Goal: Communication & Community: Answer question/provide support

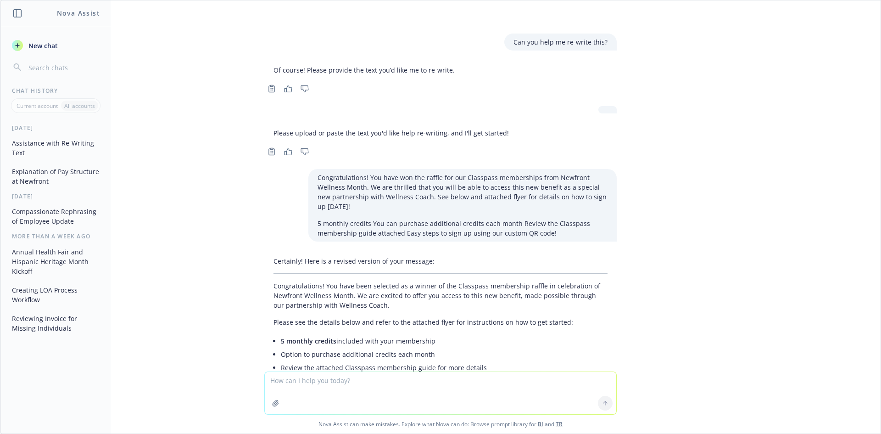
scroll to position [752, 0]
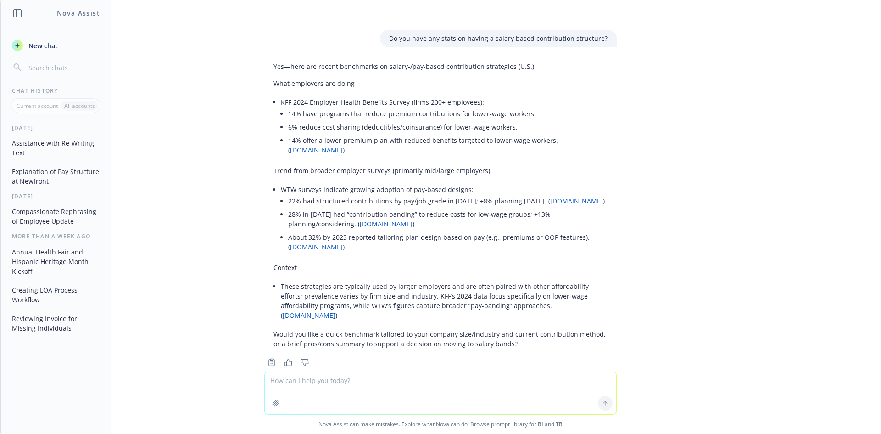
click at [300, 385] on textarea at bounding box center [440, 393] width 351 height 42
type textarea "Can you help me re-write this? Your total pay is reported as regular income. No…"
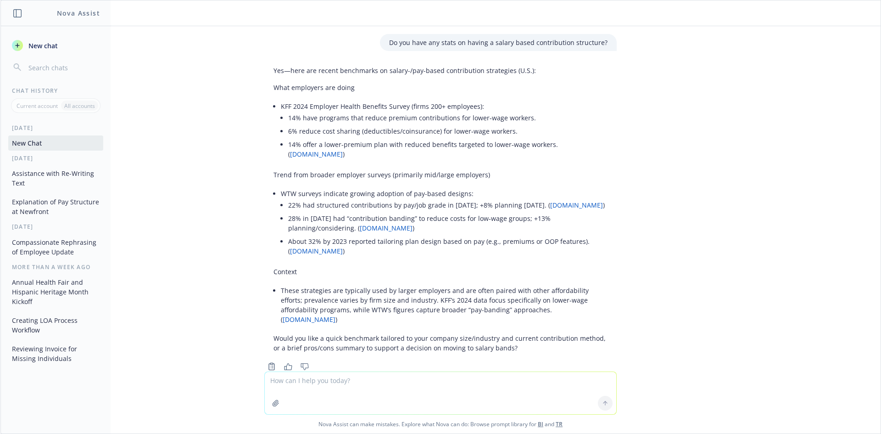
scroll to position [880, 0]
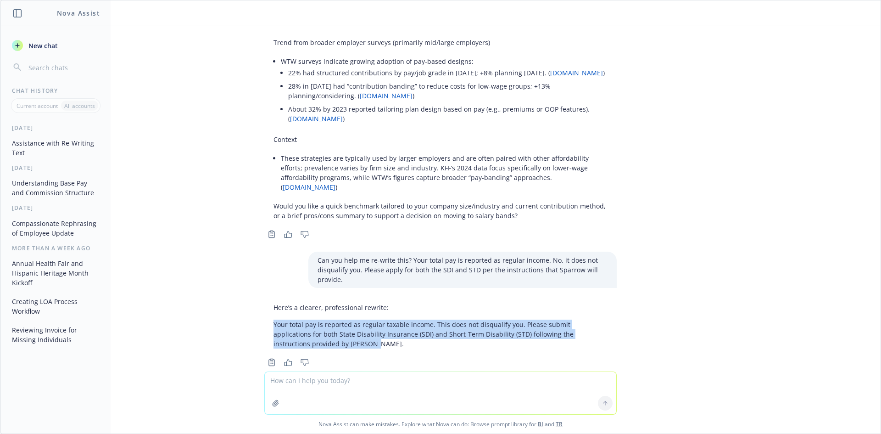
drag, startPoint x: 299, startPoint y: 323, endPoint x: 267, endPoint y: 299, distance: 40.4
click at [267, 299] on div "Here’s a clearer, professional rewrite: Your total pay is reported as regular t…" at bounding box center [440, 325] width 352 height 53
copy p "Your total pay is reported as regular taxable income. This does not disqualify …"
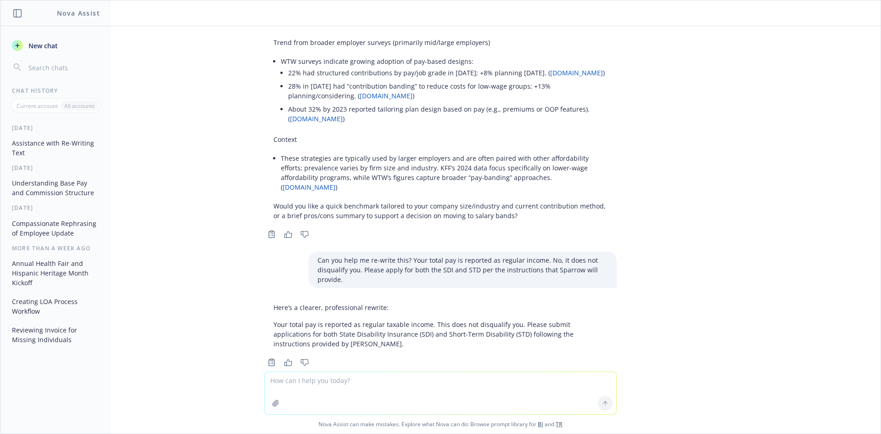
click at [743, 142] on div "Can you help me re-write this? Of course! Please provide the text you’d like me…" at bounding box center [440, 198] width 880 height 345
